Goal: Task Accomplishment & Management: Manage account settings

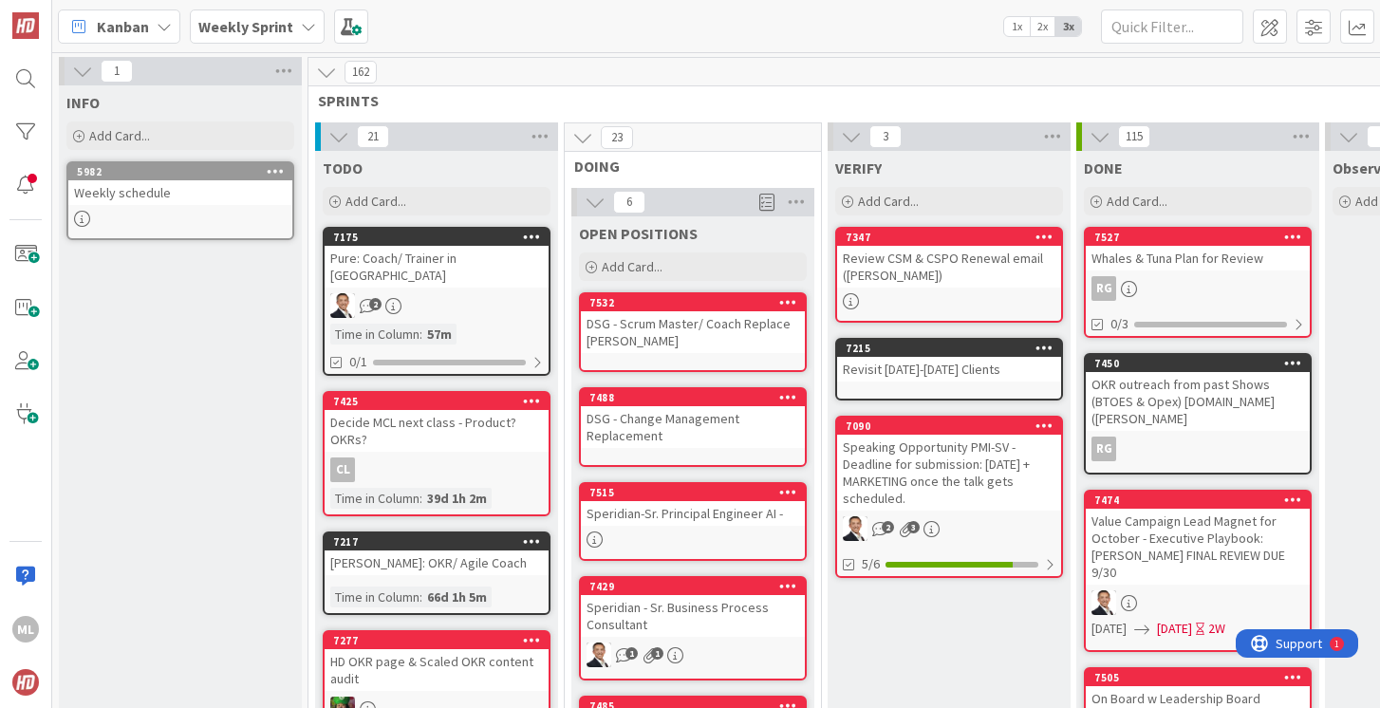
click at [273, 28] on b "Weekly Sprint" at bounding box center [245, 26] width 95 height 19
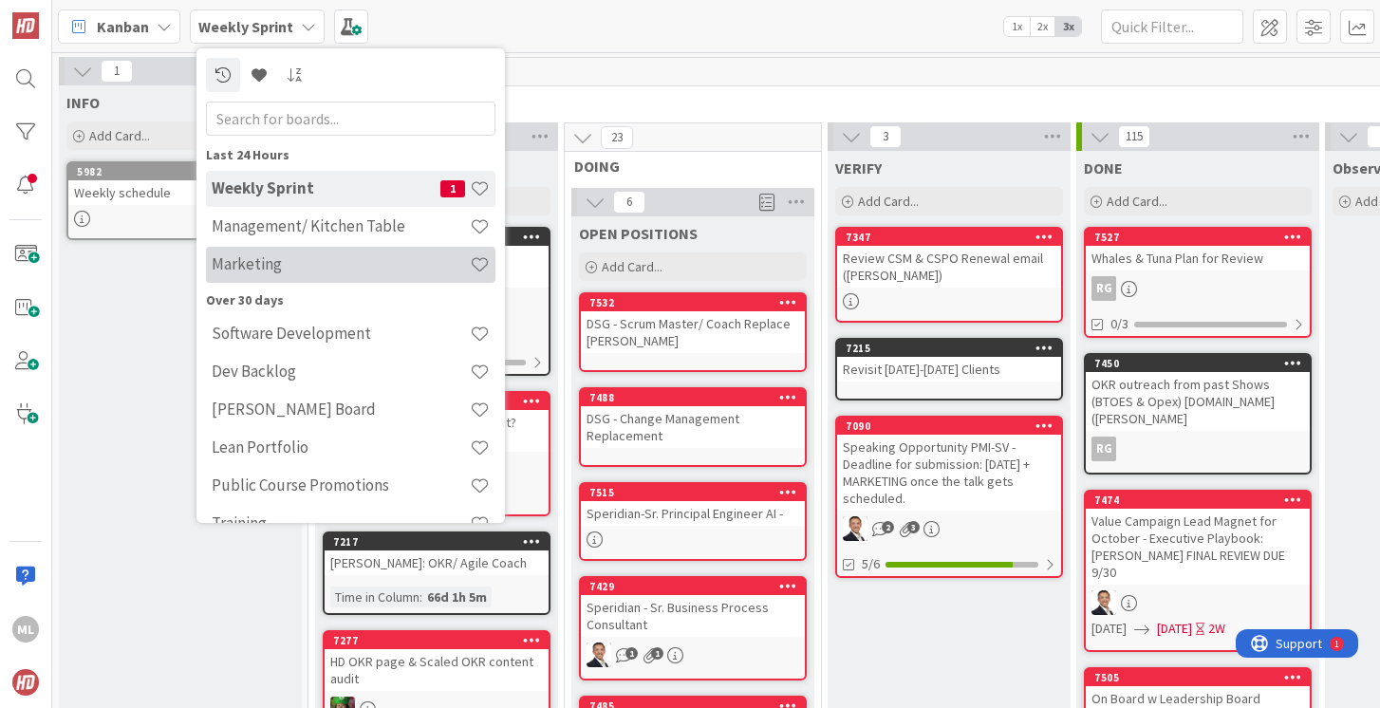
click at [240, 274] on div "Marketing" at bounding box center [350, 265] width 289 height 36
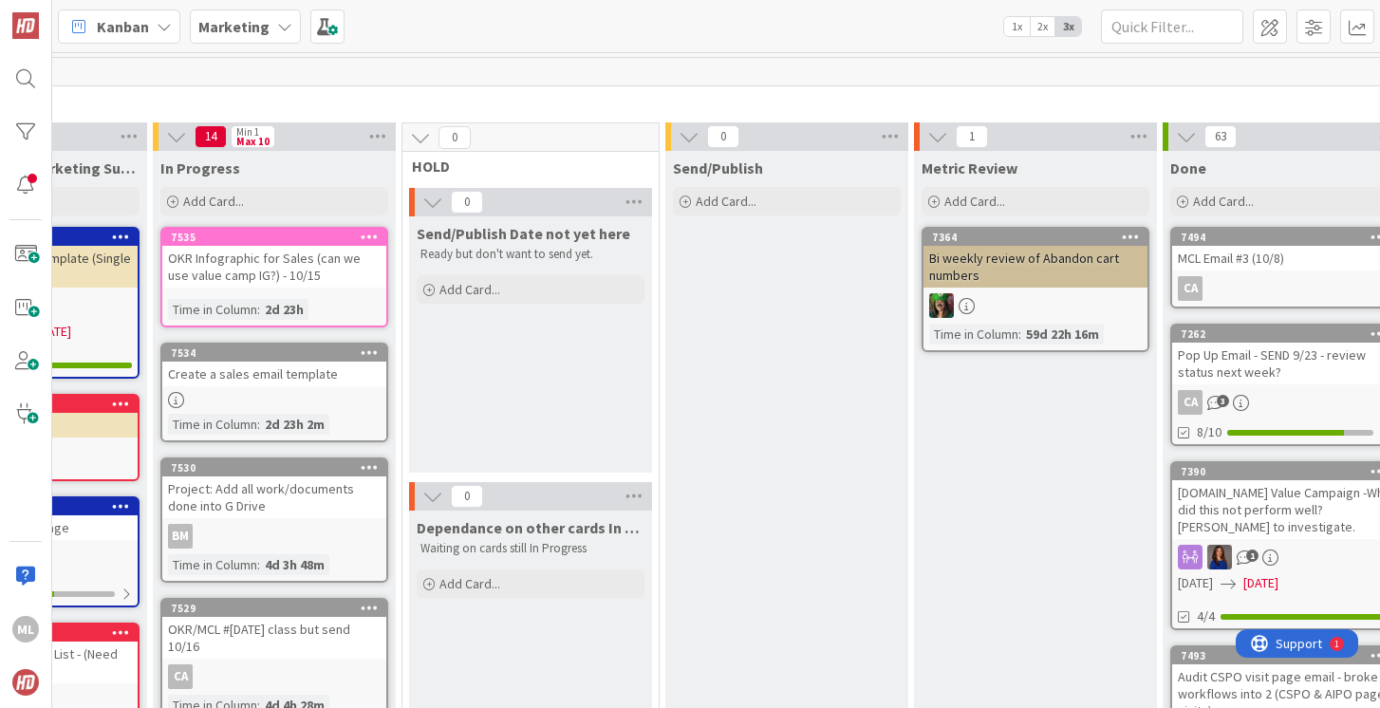
scroll to position [0, 692]
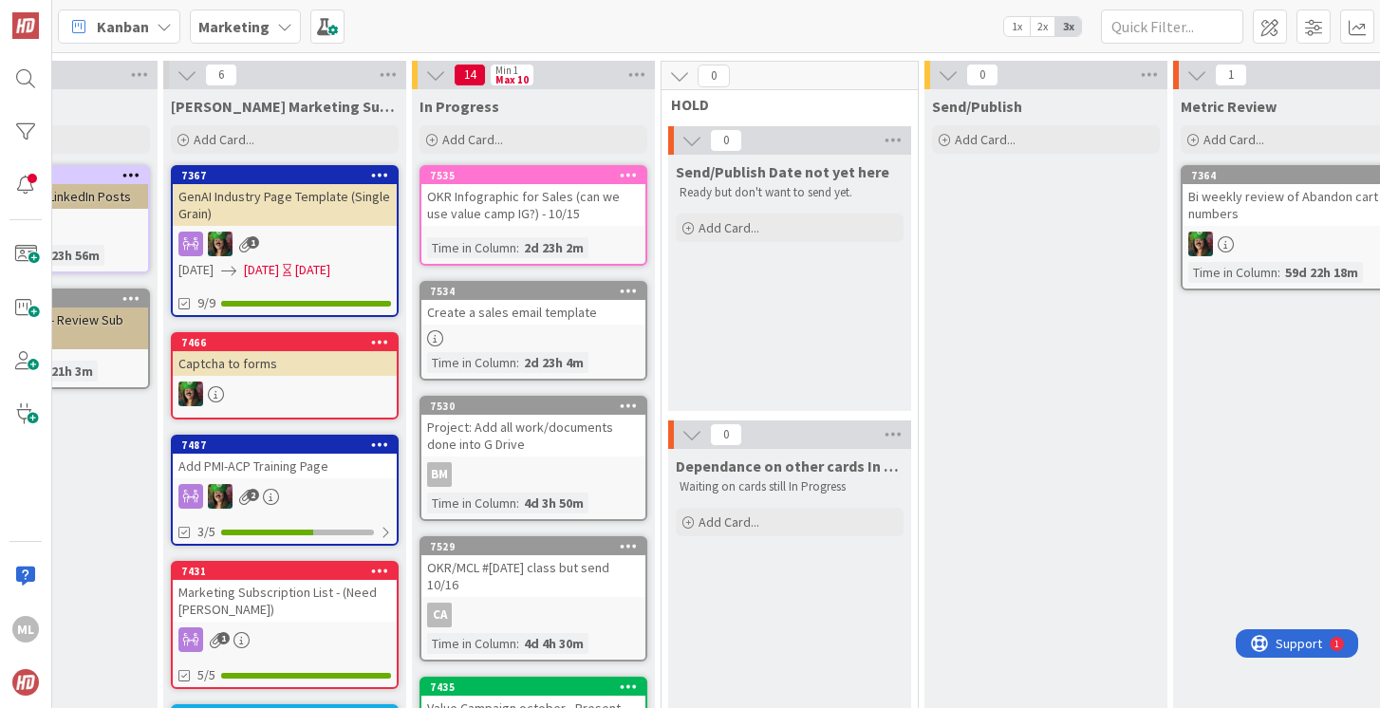
scroll to position [69, 446]
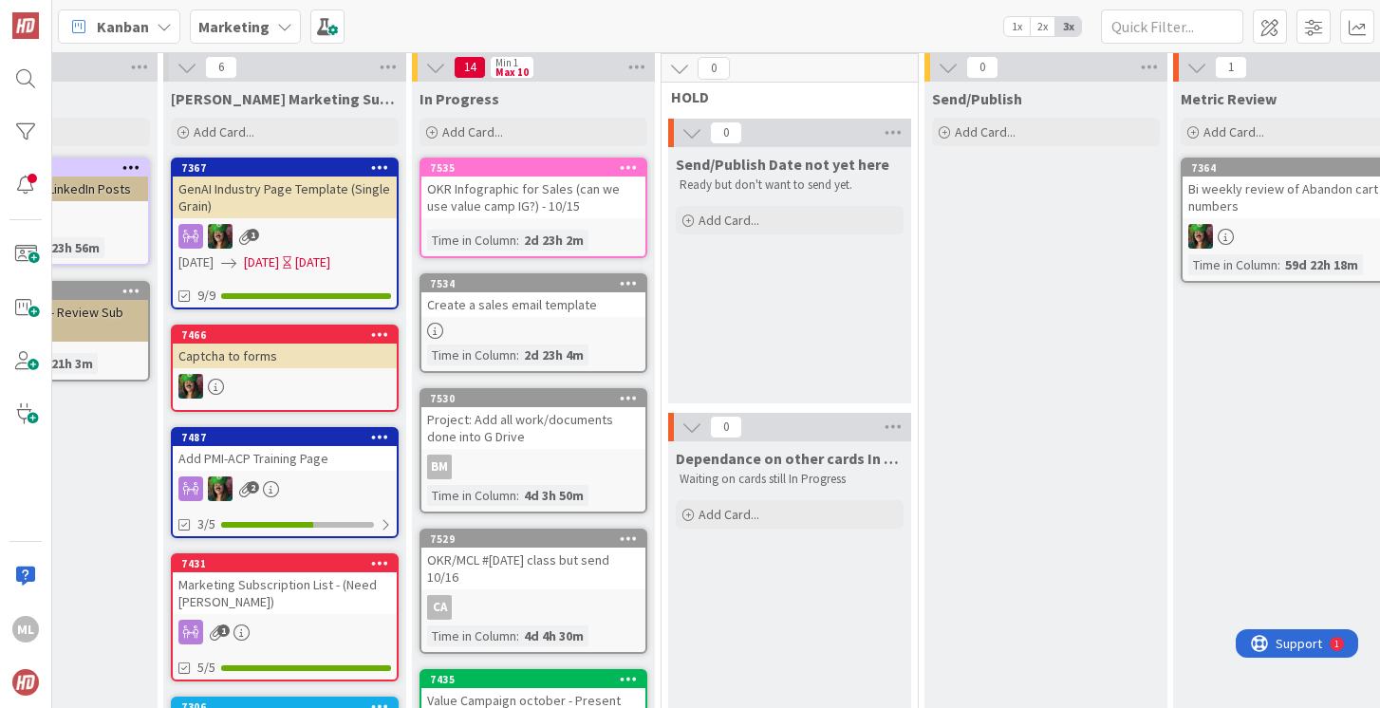
click at [485, 209] on div "OKR Infographic for Sales (can we use value camp IG?) - 10/15" at bounding box center [533, 198] width 224 height 42
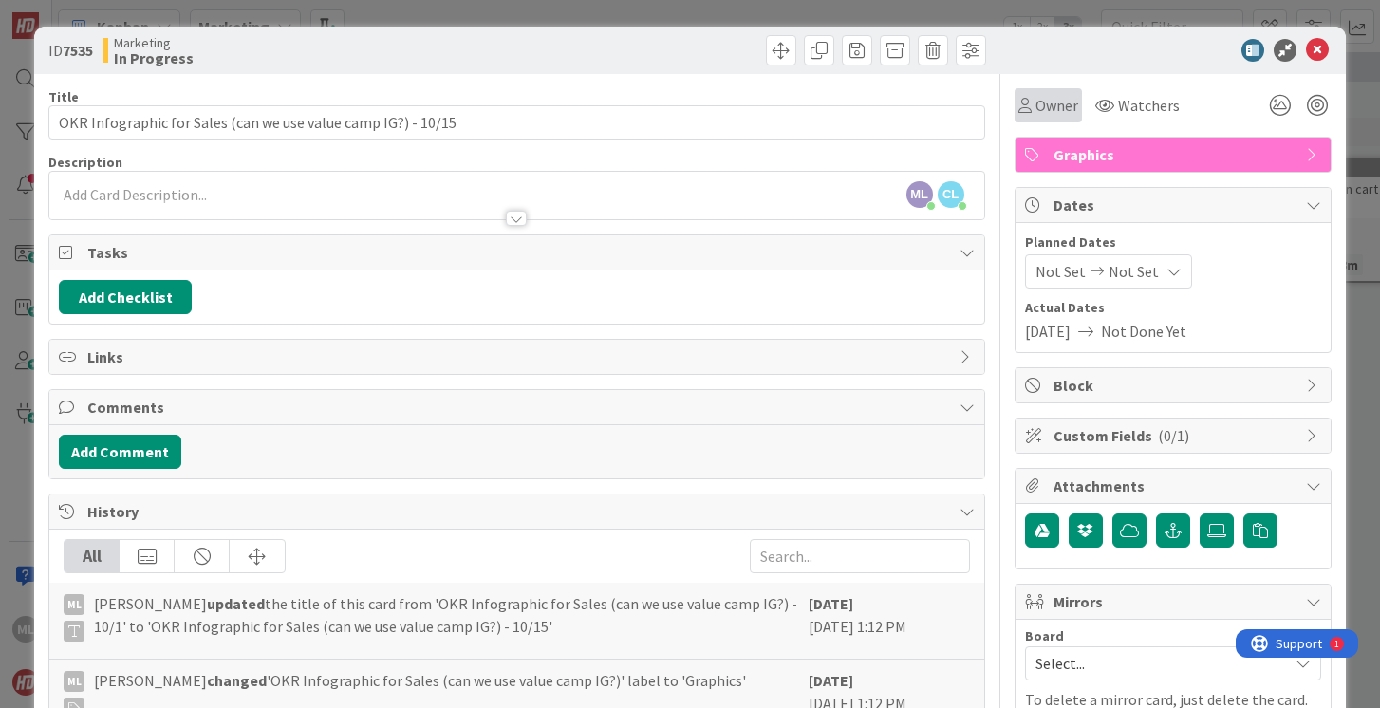
click at [1035, 104] on span "Owner" at bounding box center [1056, 105] width 43 height 23
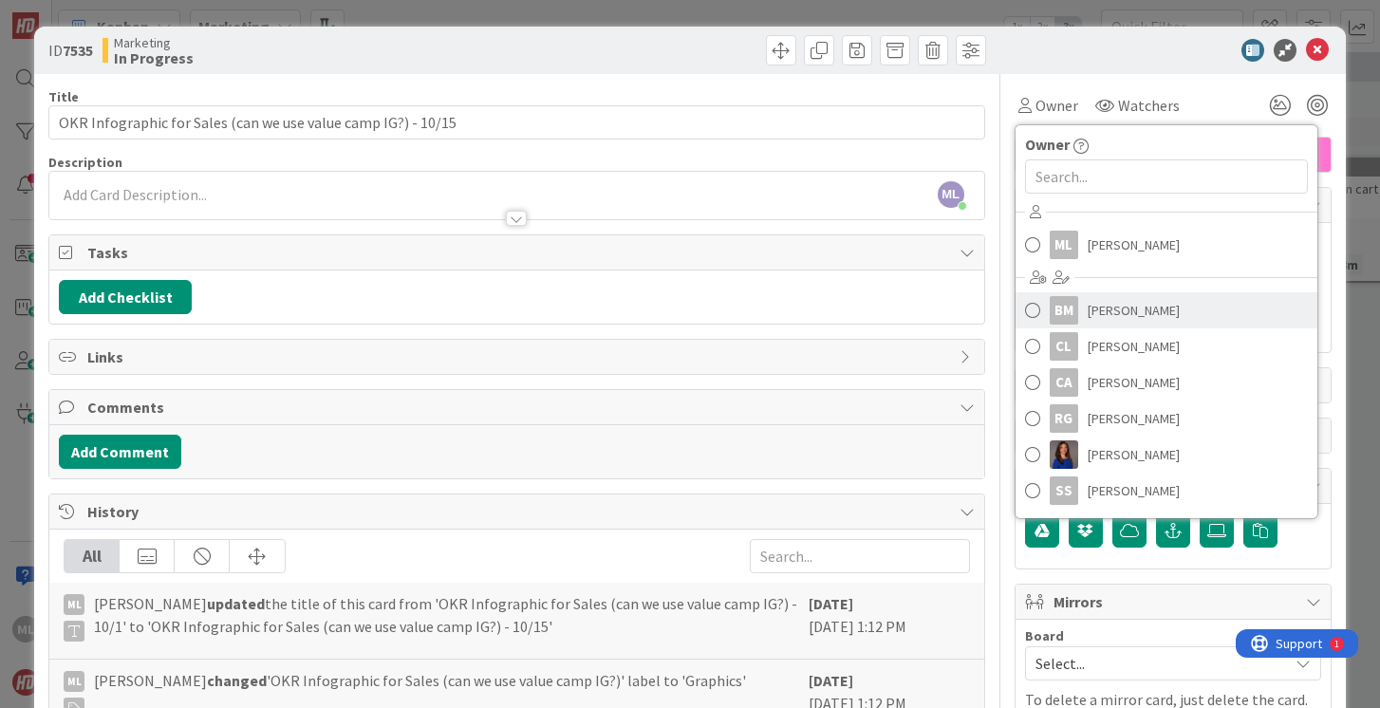
click at [1032, 306] on span at bounding box center [1032, 310] width 15 height 28
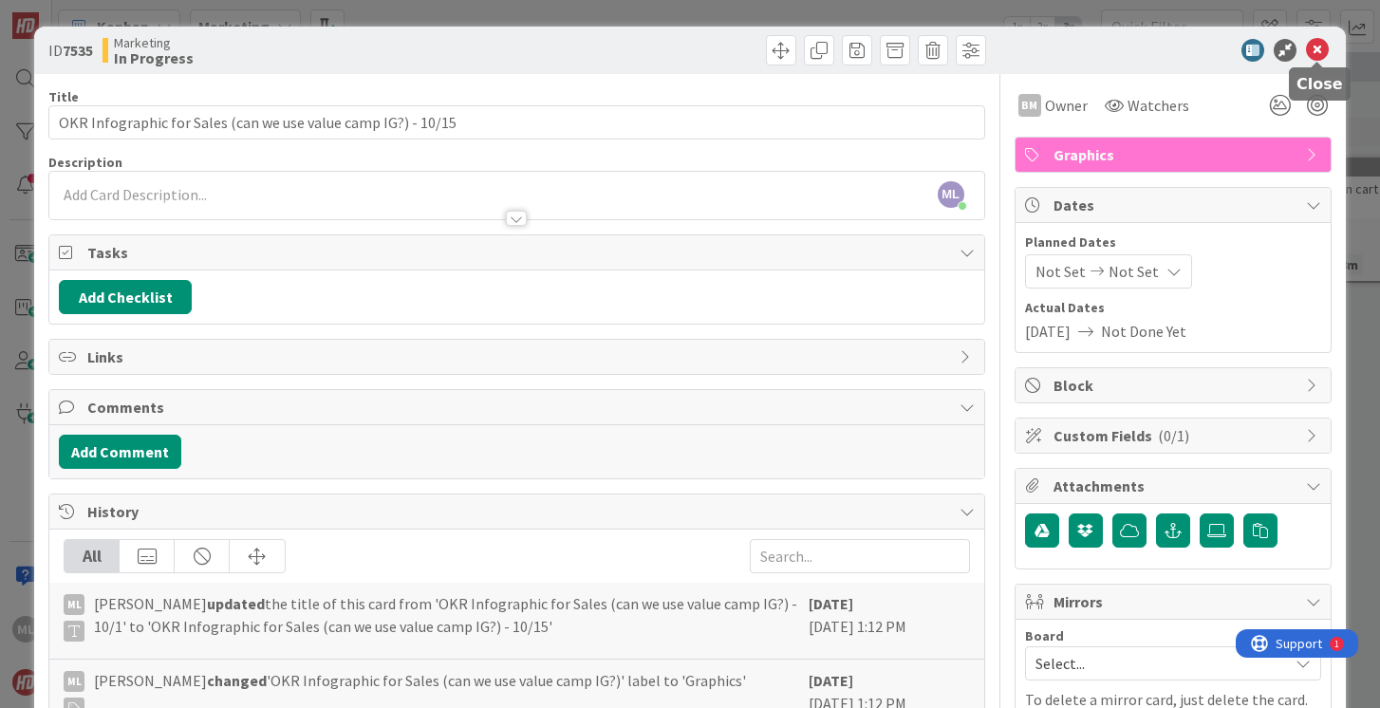
click at [1319, 50] on icon at bounding box center [1317, 50] width 23 height 23
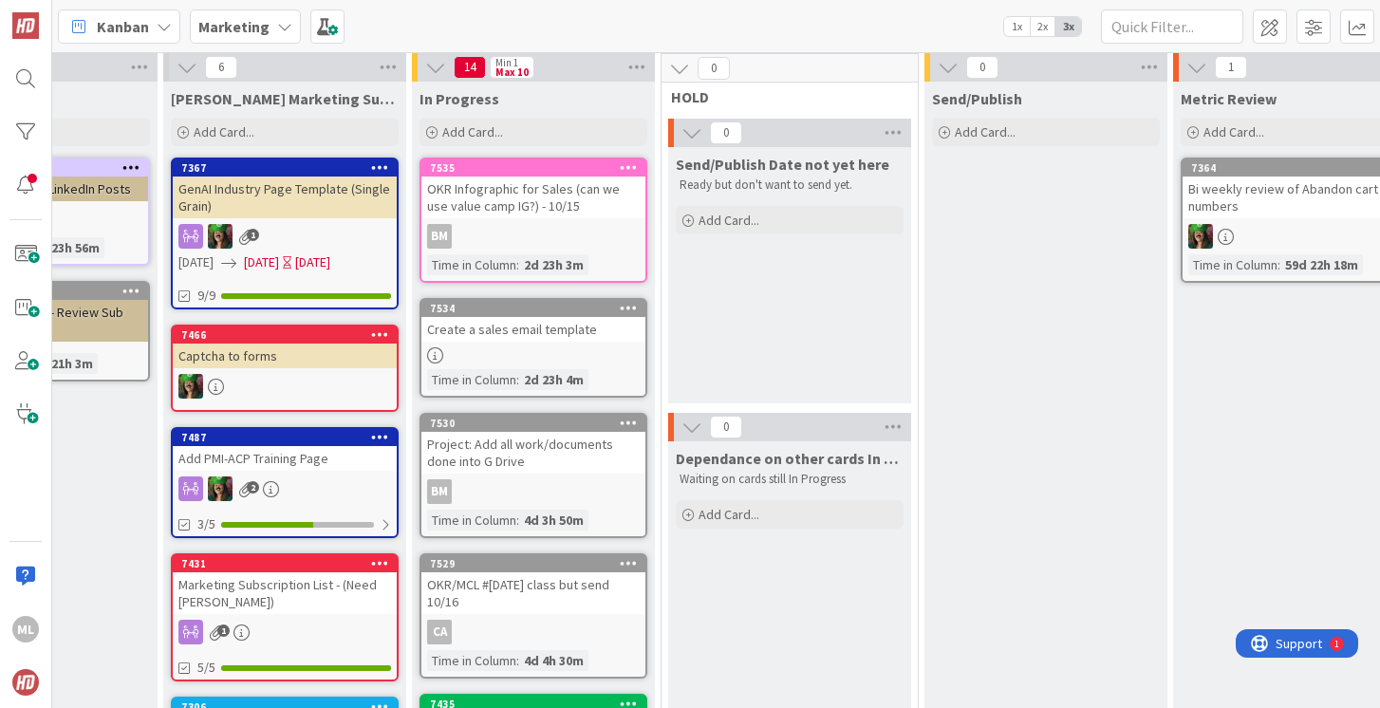
click at [493, 350] on div at bounding box center [533, 355] width 224 height 16
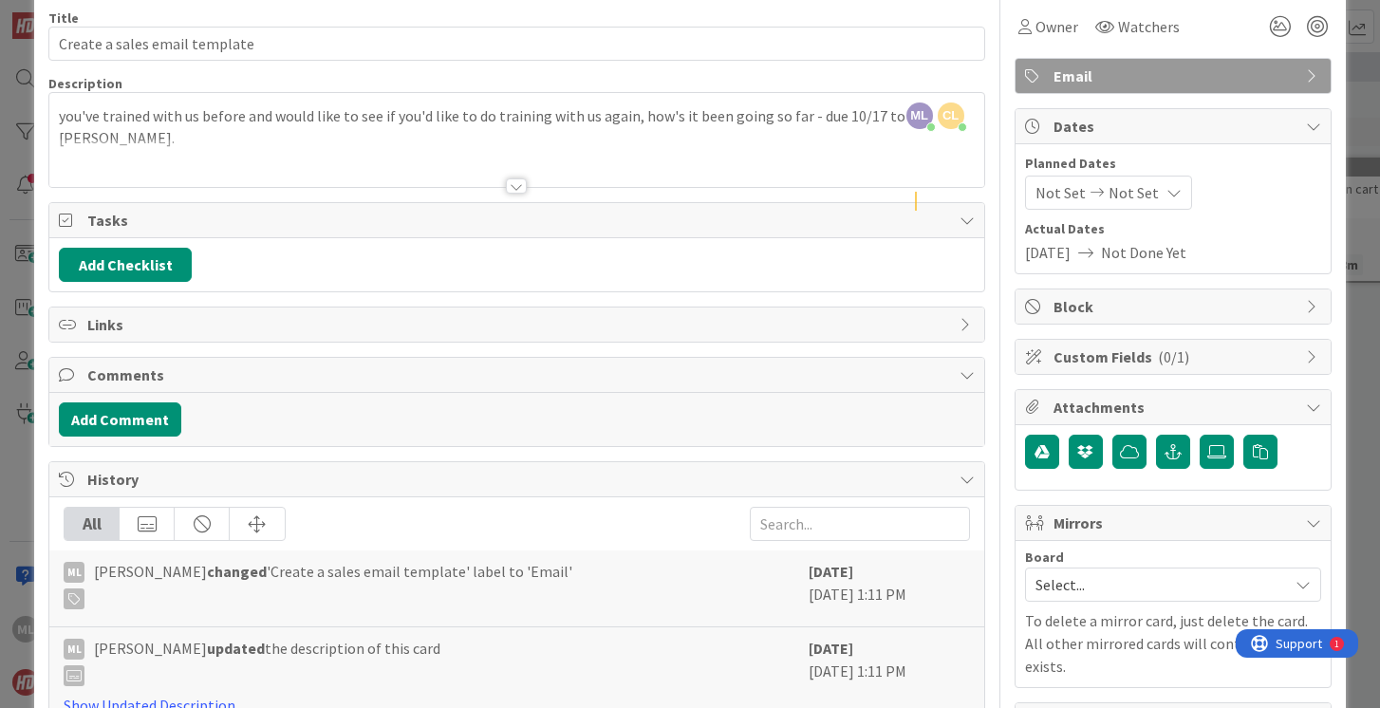
scroll to position [84, 0]
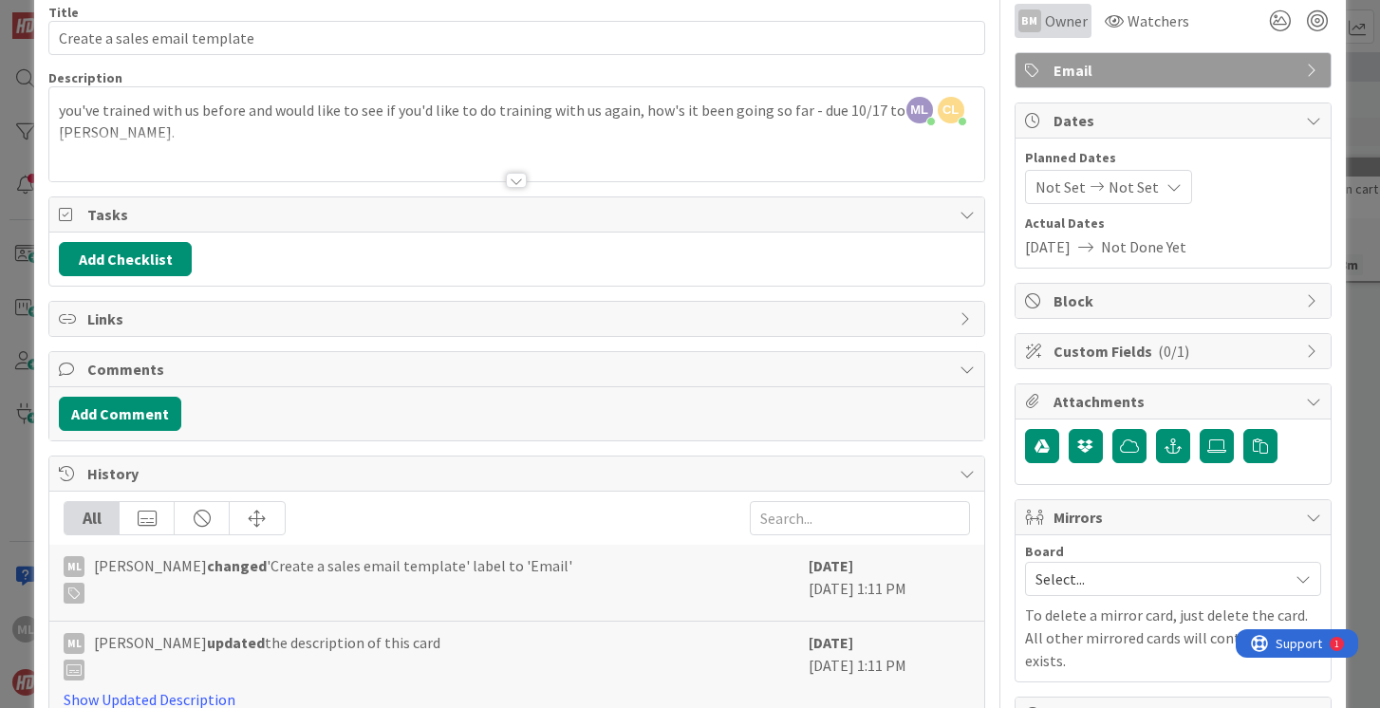
click at [1056, 19] on span "Owner" at bounding box center [1066, 20] width 43 height 23
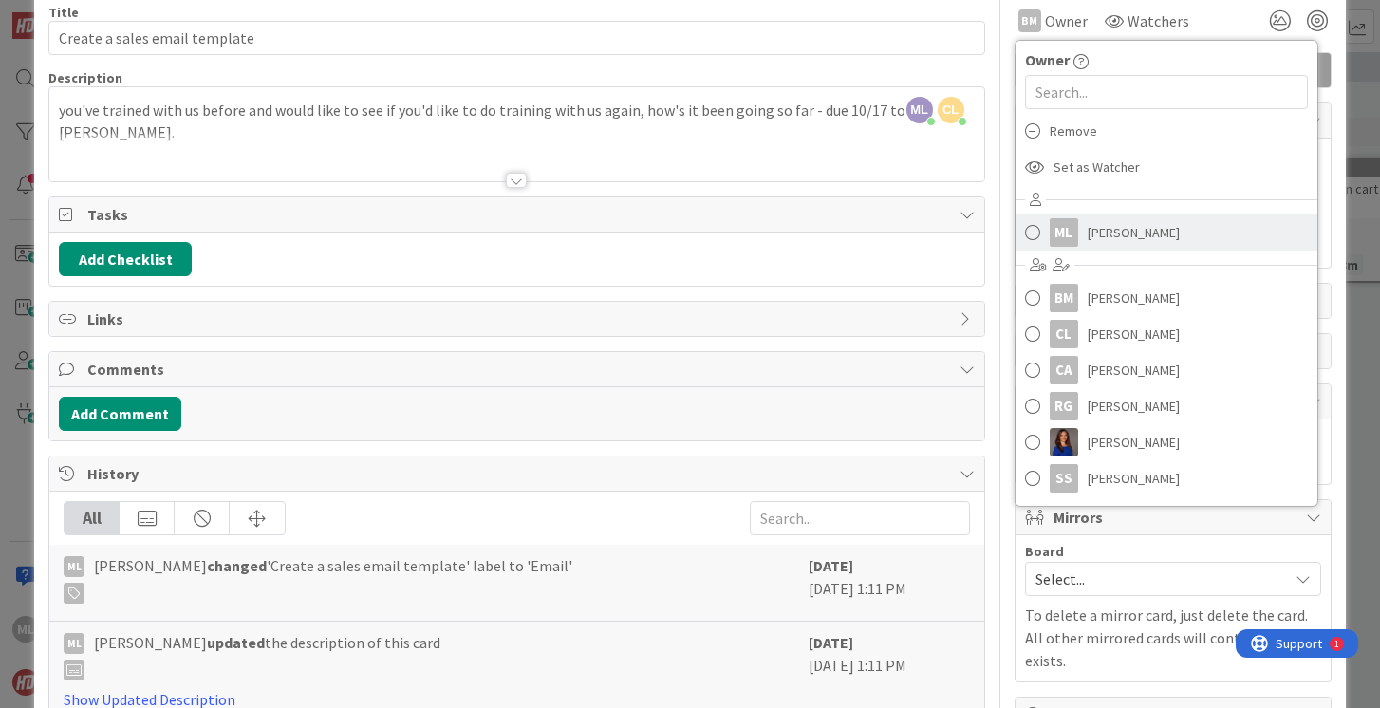
click at [1034, 230] on span at bounding box center [1032, 232] width 15 height 28
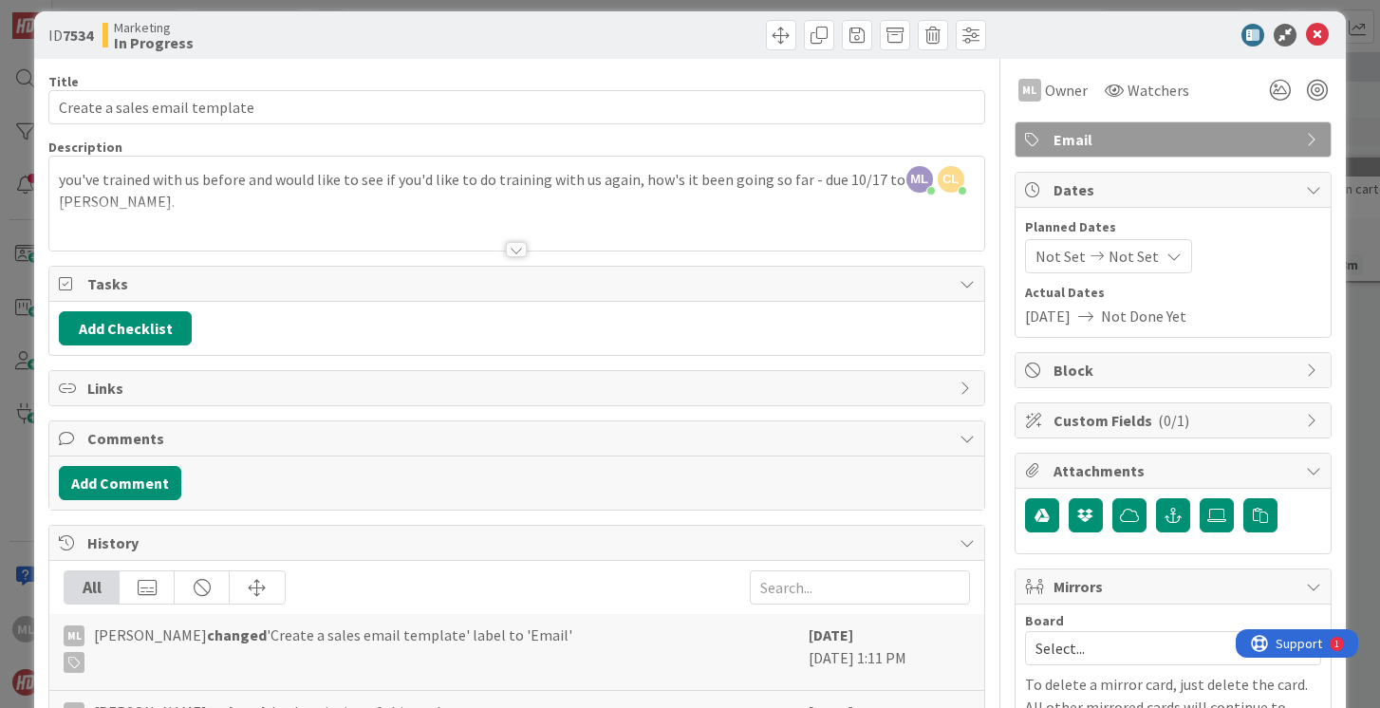
scroll to position [0, 0]
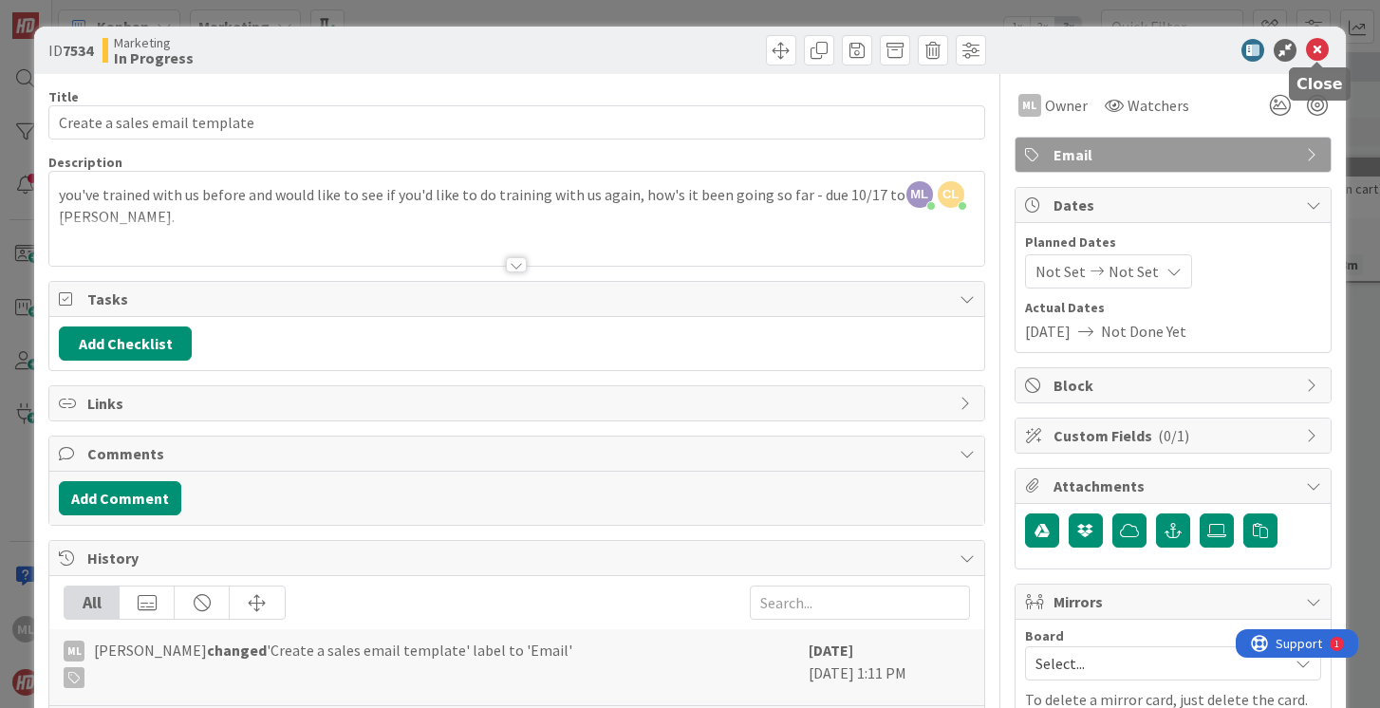
click at [1318, 45] on icon at bounding box center [1317, 50] width 23 height 23
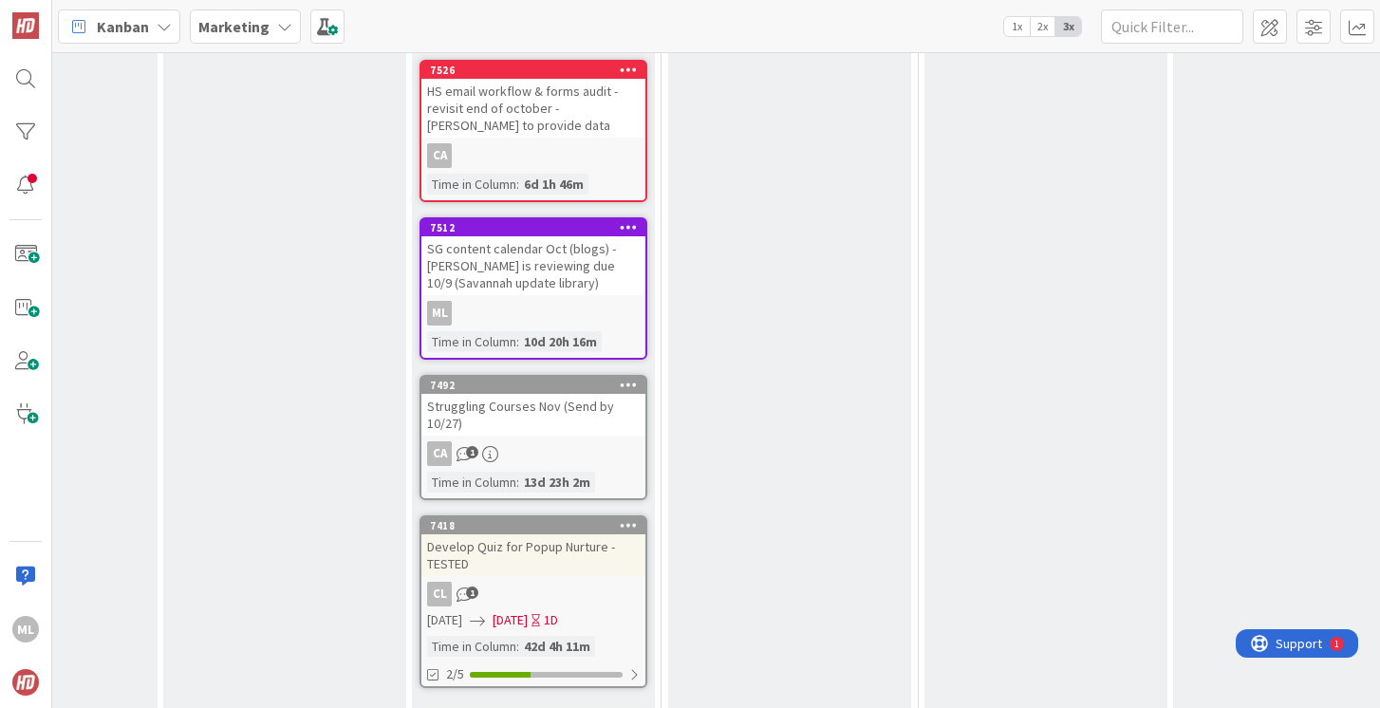
scroll to position [1152, 446]
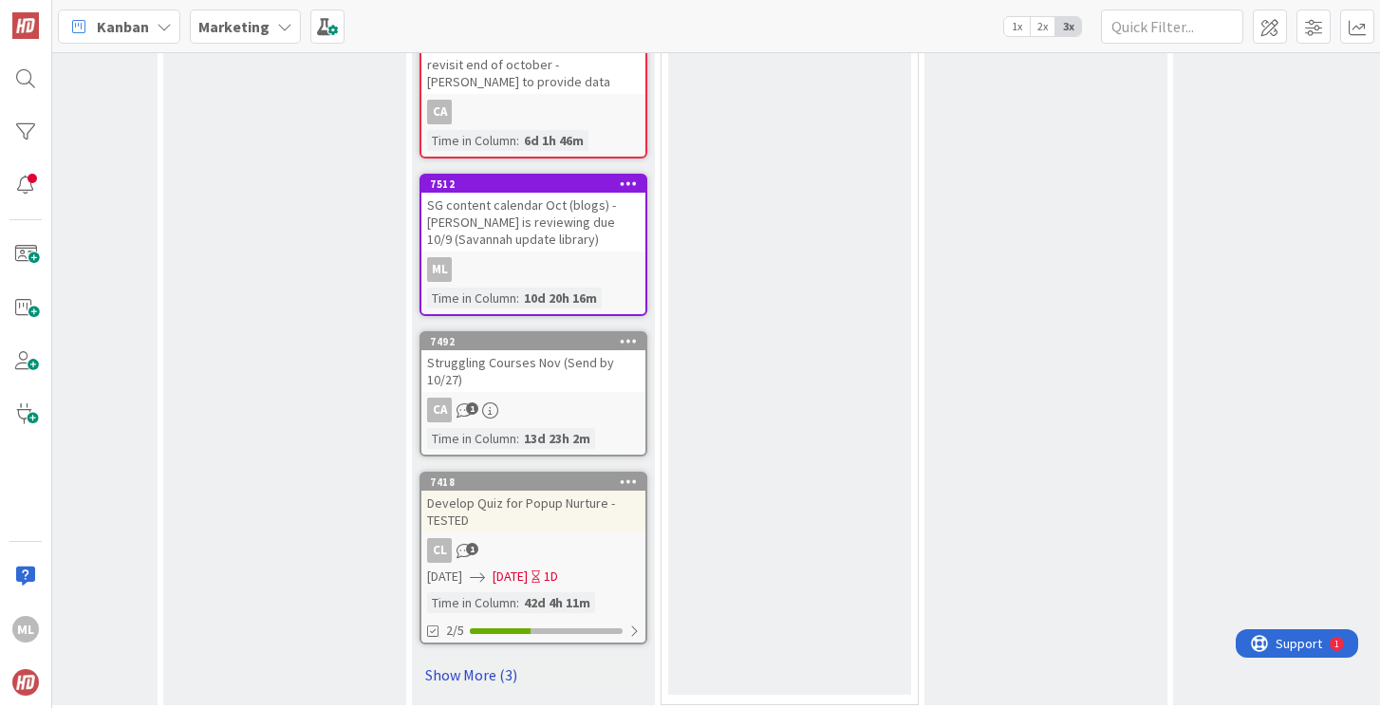
click at [474, 660] on link "Show More (3)" at bounding box center [533, 675] width 228 height 30
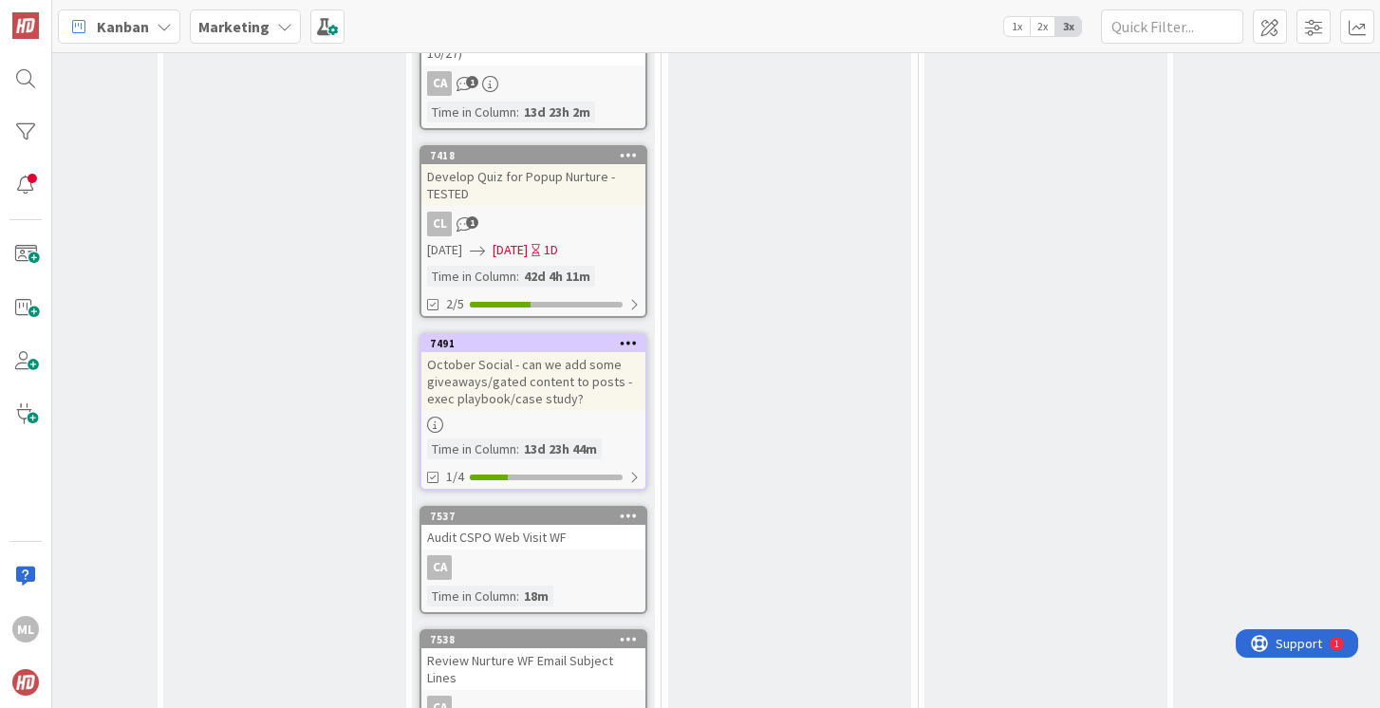
scroll to position [1485, 446]
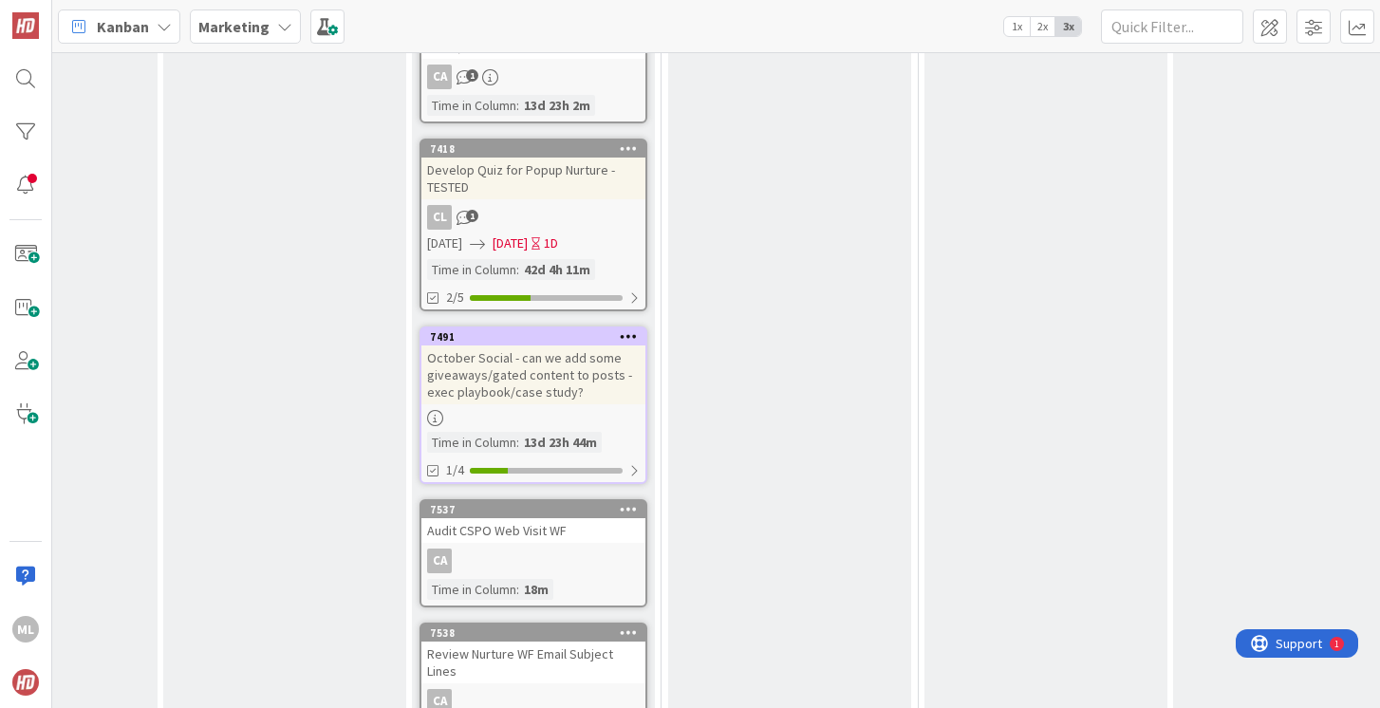
click at [503, 373] on div "October Social - can we add some giveaways/gated content to posts - exec playbo…" at bounding box center [533, 374] width 224 height 59
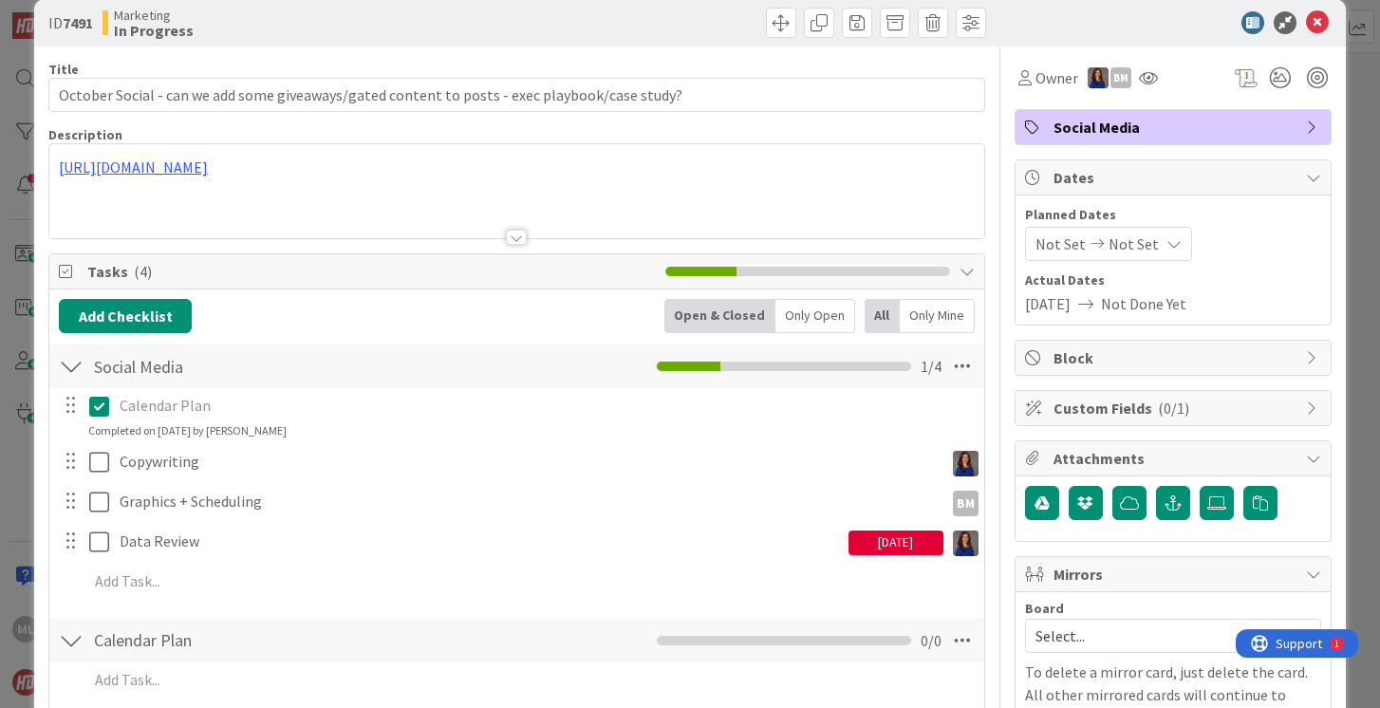
scroll to position [33, 0]
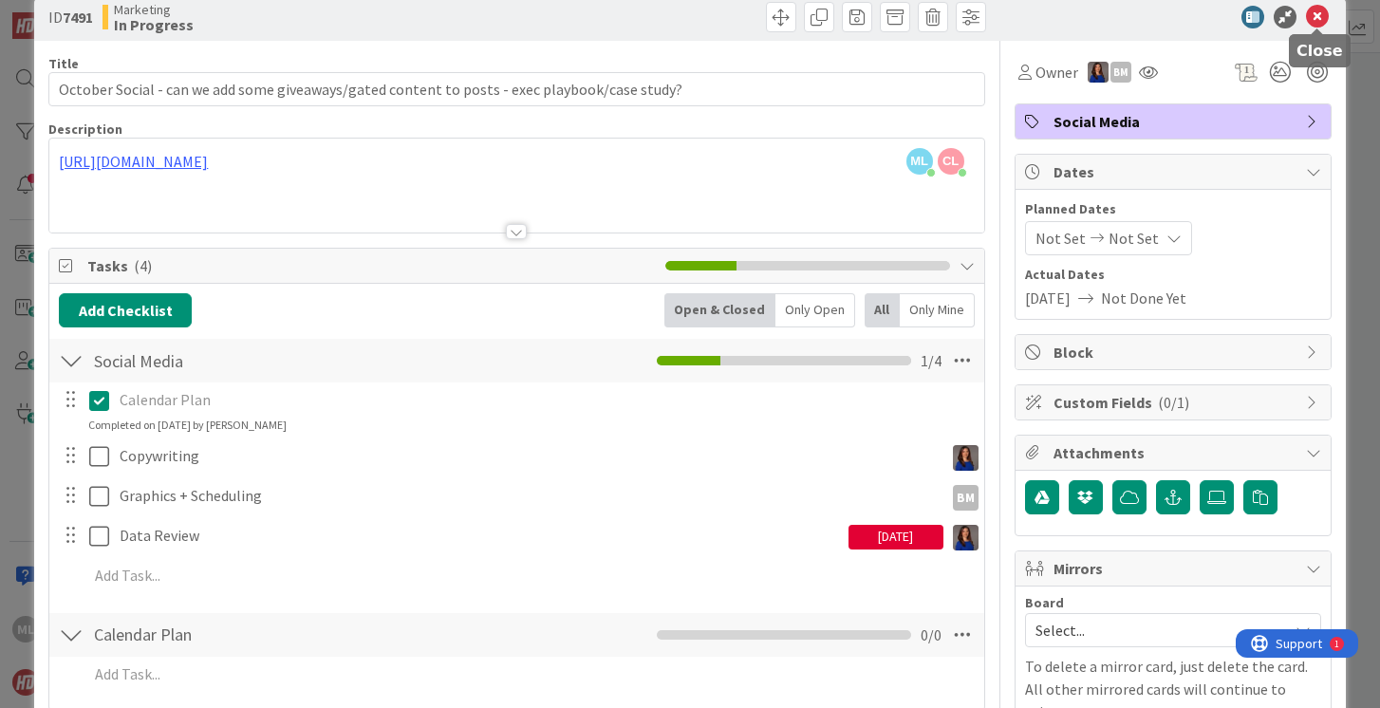
click at [1312, 15] on icon at bounding box center [1317, 17] width 23 height 23
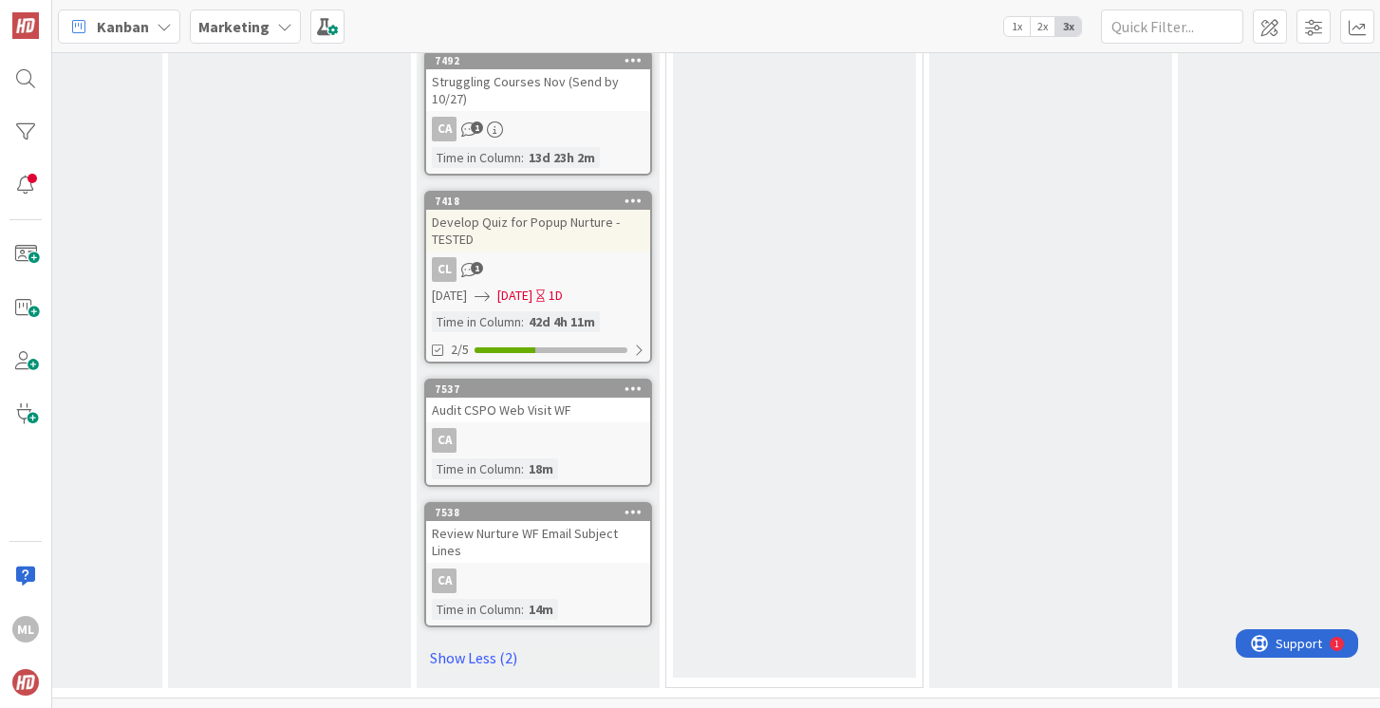
scroll to position [1416, 441]
